Goal: Transaction & Acquisition: Purchase product/service

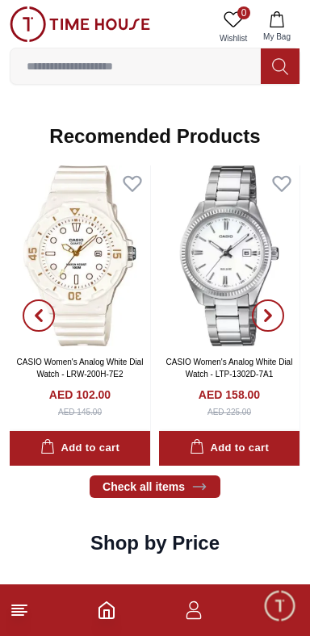
scroll to position [1710, 0]
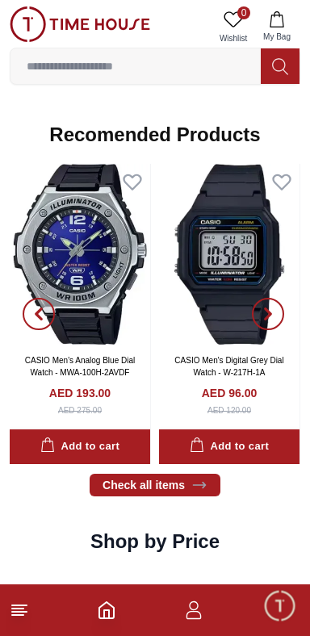
click at [201, 73] on input at bounding box center [135, 66] width 250 height 32
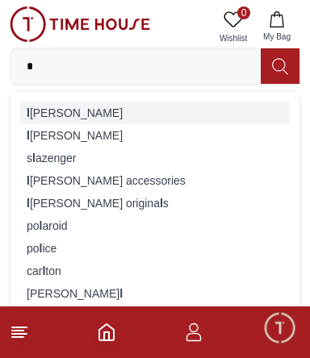
type input "*"
click at [76, 105] on div "l [PERSON_NAME]" at bounding box center [154, 113] width 269 height 23
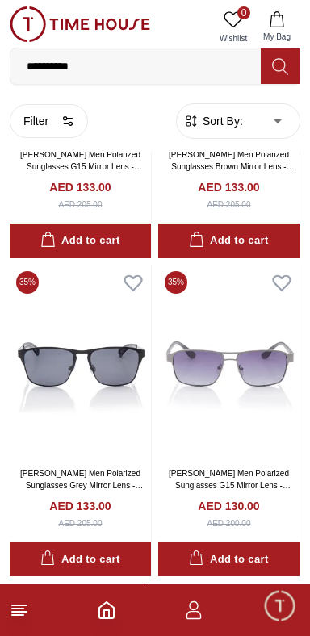
scroll to position [15180, 0]
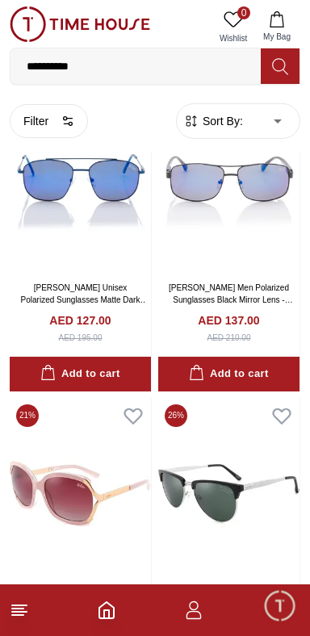
scroll to position [16132, 0]
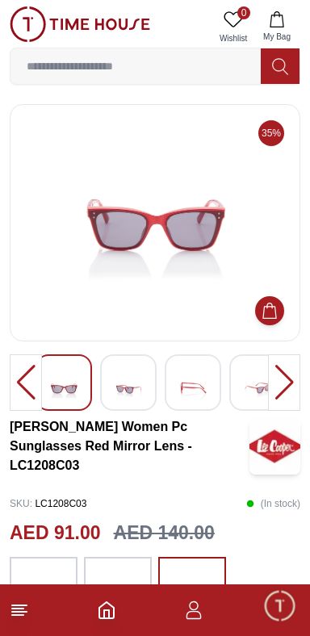
click at [289, 384] on div at bounding box center [284, 382] width 32 height 56
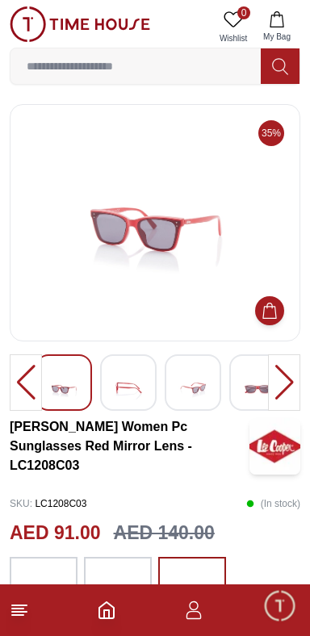
click at [290, 386] on div at bounding box center [284, 382] width 32 height 56
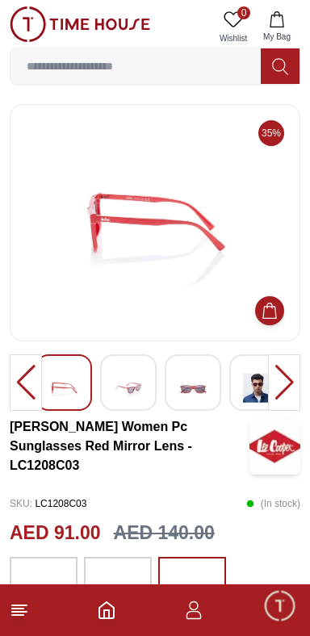
click at [291, 382] on div at bounding box center [284, 382] width 32 height 56
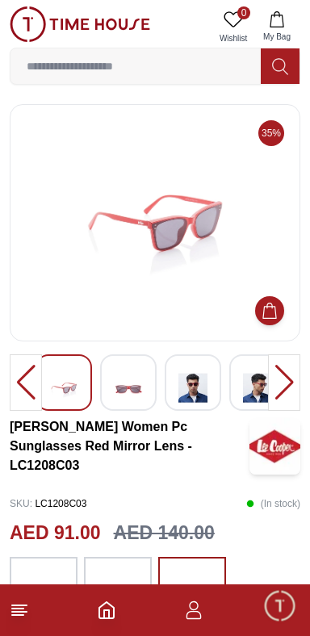
click at [291, 382] on div at bounding box center [284, 382] width 32 height 56
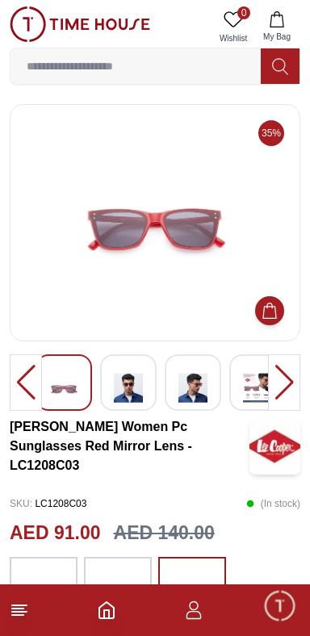
click at [291, 374] on div at bounding box center [284, 382] width 32 height 56
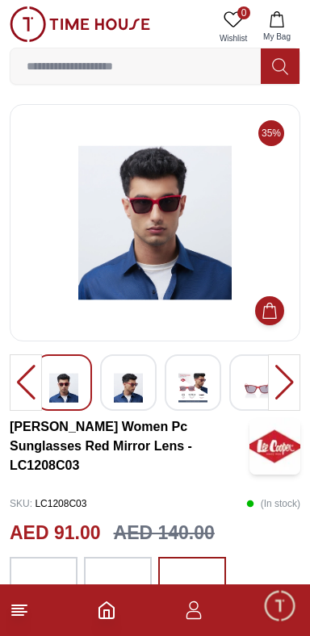
click at [286, 375] on div at bounding box center [284, 382] width 32 height 56
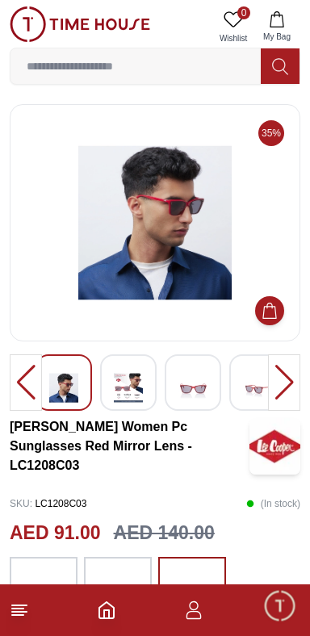
click at [286, 382] on div at bounding box center [284, 382] width 32 height 56
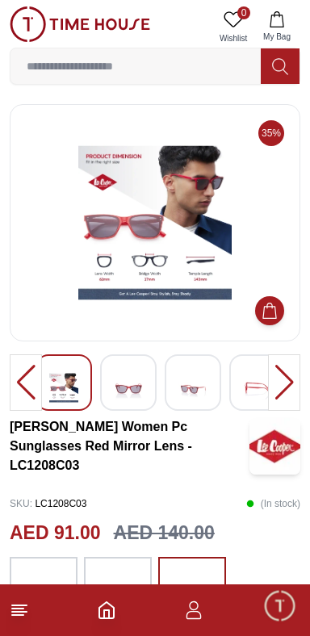
click at [287, 377] on div at bounding box center [284, 382] width 32 height 56
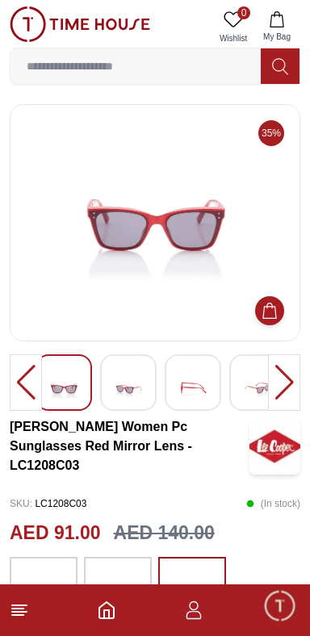
click at [285, 379] on div at bounding box center [284, 382] width 32 height 56
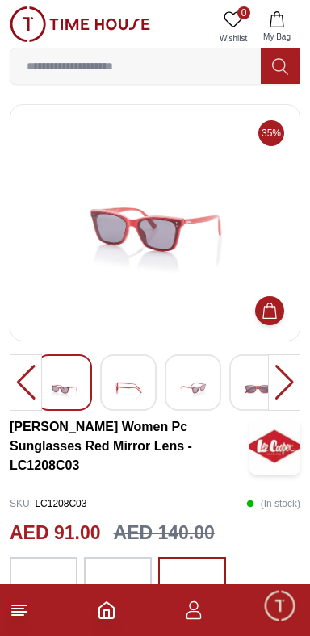
click at [289, 379] on div at bounding box center [284, 382] width 32 height 56
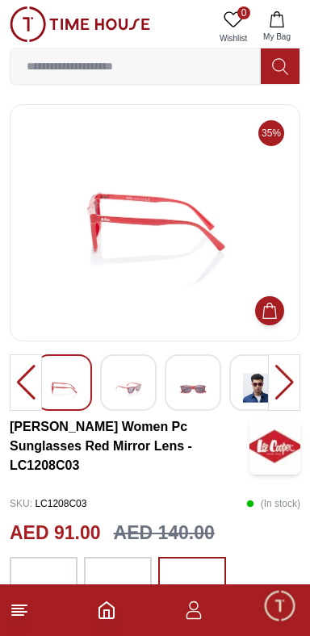
click at [286, 380] on div at bounding box center [284, 382] width 32 height 56
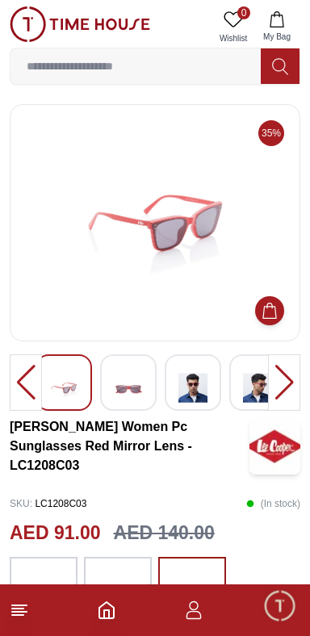
click at [286, 378] on div at bounding box center [284, 382] width 32 height 56
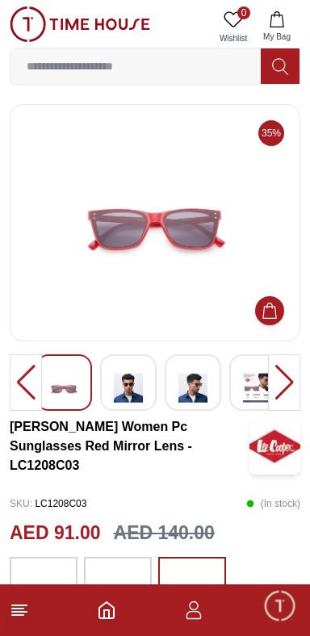
click at [285, 374] on div at bounding box center [284, 382] width 32 height 56
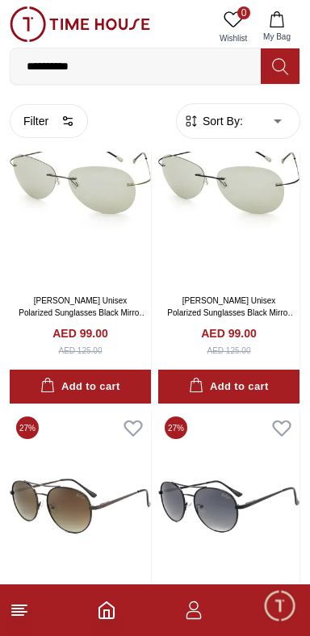
scroll to position [17394, 0]
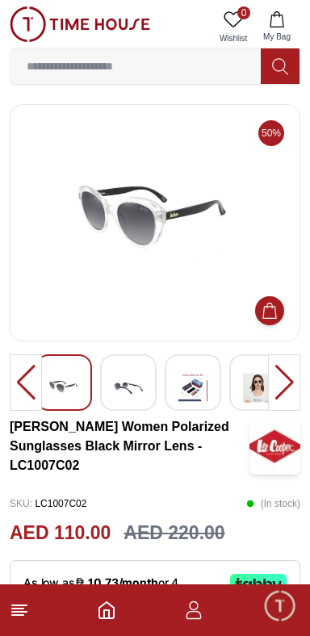
click at [292, 381] on div at bounding box center [284, 382] width 32 height 56
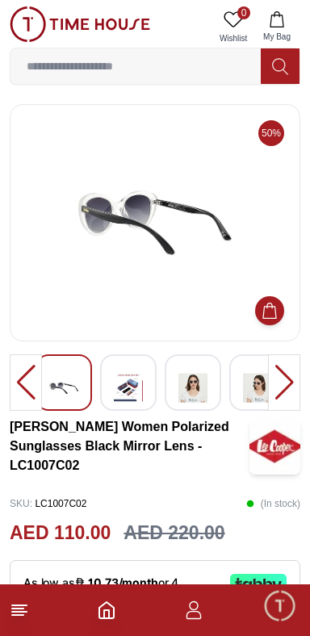
click at [292, 379] on div at bounding box center [284, 382] width 32 height 56
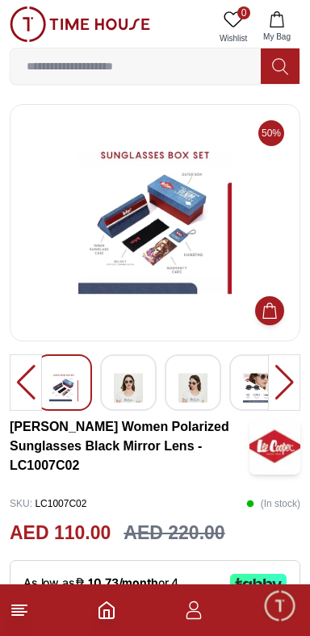
click at [290, 382] on div at bounding box center [284, 382] width 32 height 56
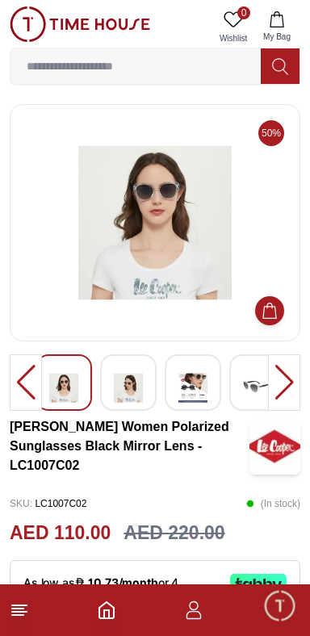
click at [289, 382] on div at bounding box center [284, 382] width 32 height 56
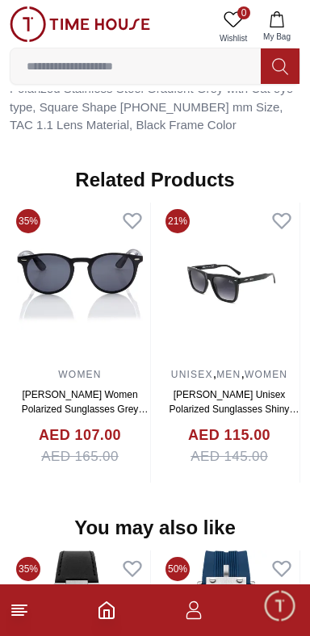
scroll to position [1148, 0]
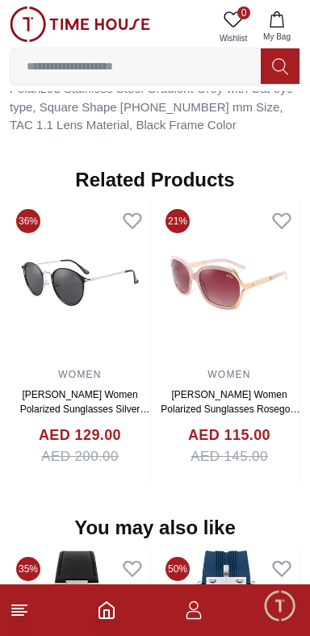
click at [200, 328] on img at bounding box center [229, 282] width 140 height 161
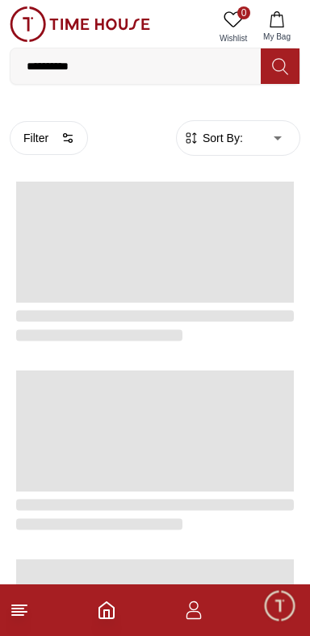
scroll to position [2807, 0]
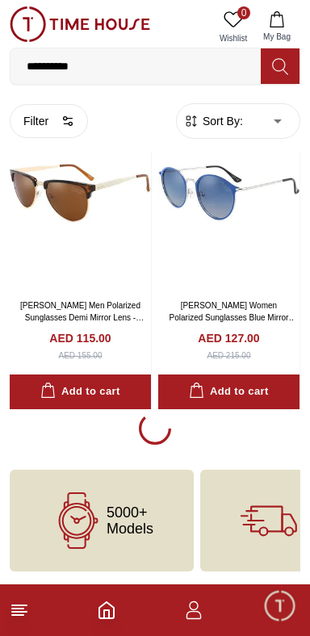
scroll to position [18548, 0]
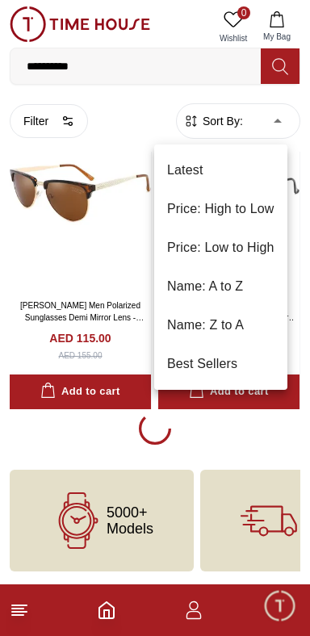
scroll to position [18341, 0]
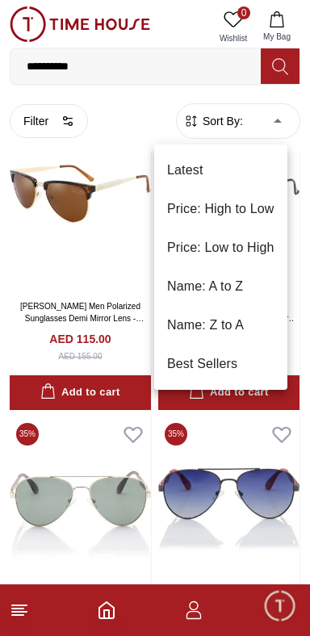
click at [273, 206] on li "Price: High to Low" at bounding box center [220, 209] width 133 height 39
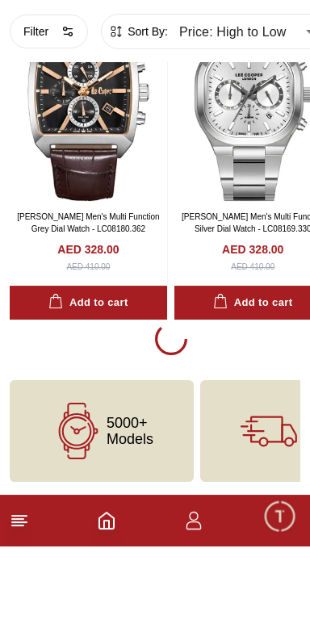
scroll to position [3114, 0]
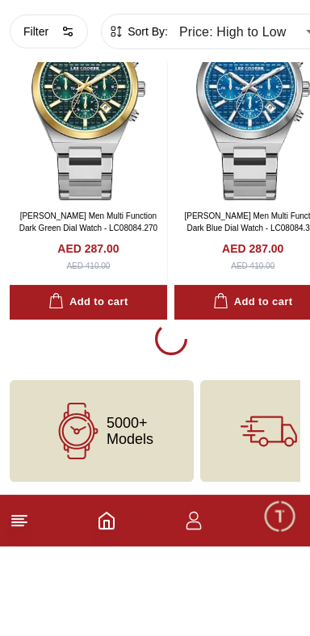
scroll to position [9967, 0]
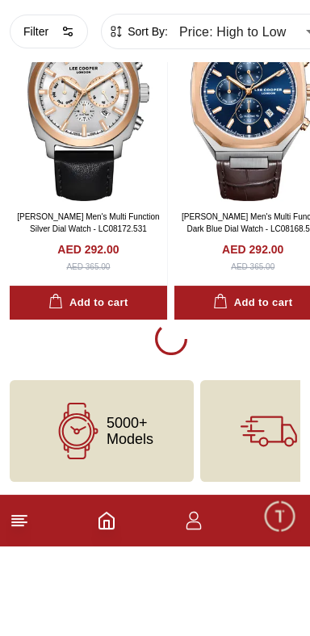
scroll to position [3110, 0]
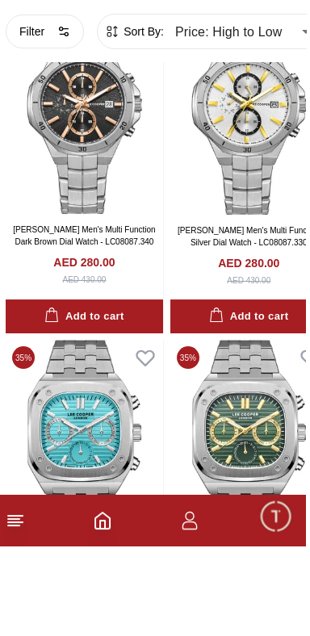
scroll to position [8945, 0]
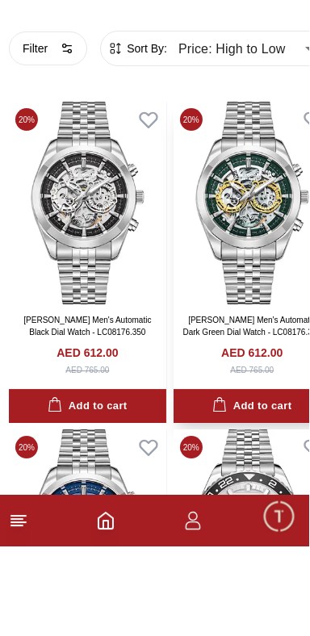
type input "******"
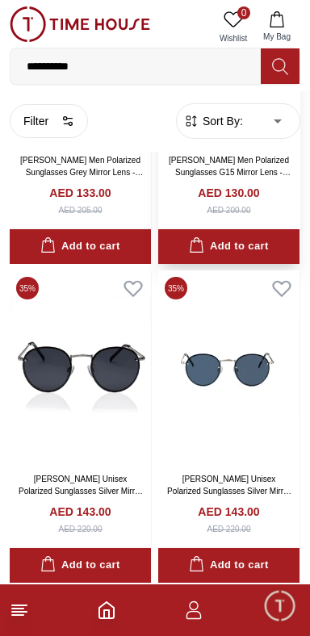
scroll to position [6091, 0]
